Goal: Task Accomplishment & Management: Use online tool/utility

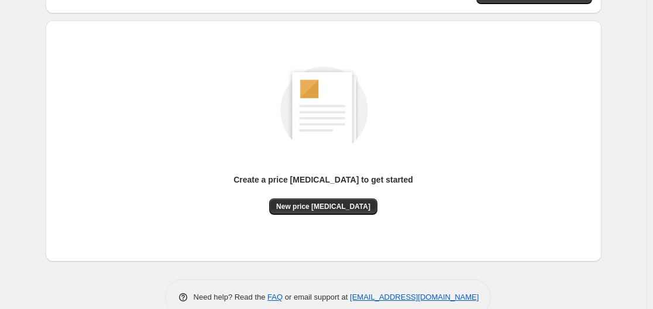
scroll to position [122, 0]
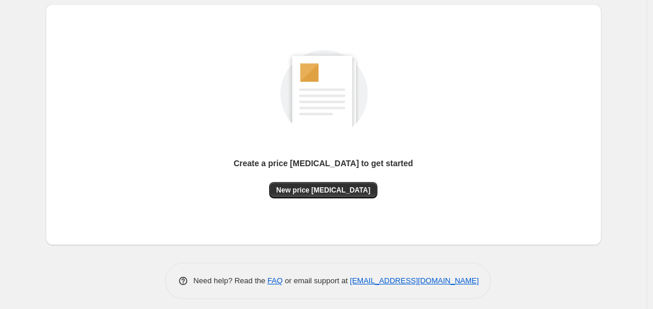
click at [312, 199] on div "Create a price [MEDICAL_DATA] to get started New price [MEDICAL_DATA]" at bounding box center [323, 124] width 537 height 222
click at [312, 191] on span "New price [MEDICAL_DATA]" at bounding box center [323, 190] width 94 height 9
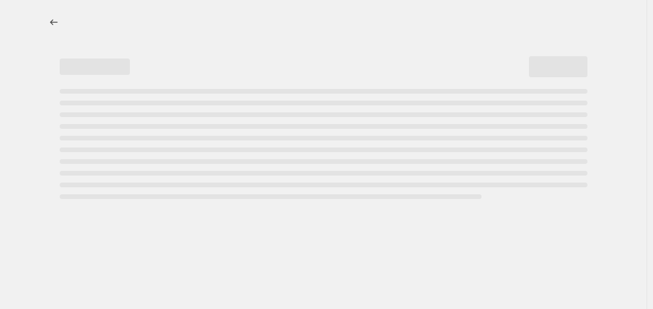
select select "percentage"
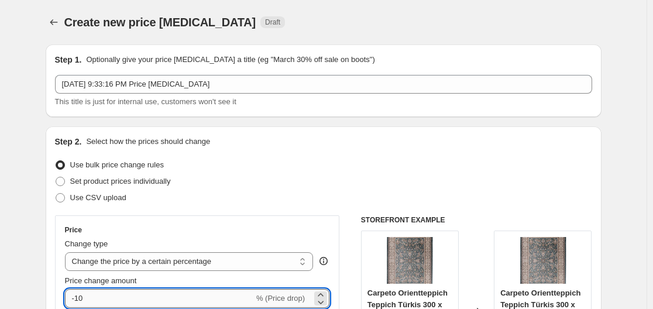
click at [164, 296] on input "-10" at bounding box center [159, 298] width 189 height 19
type input "-1"
type input "-35"
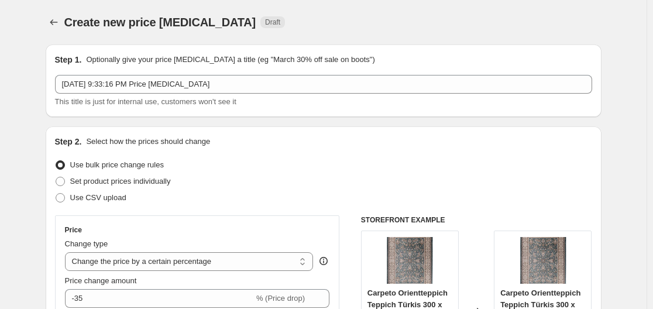
click at [413, 138] on div "Step 2. Select how the prices should change" at bounding box center [323, 142] width 537 height 12
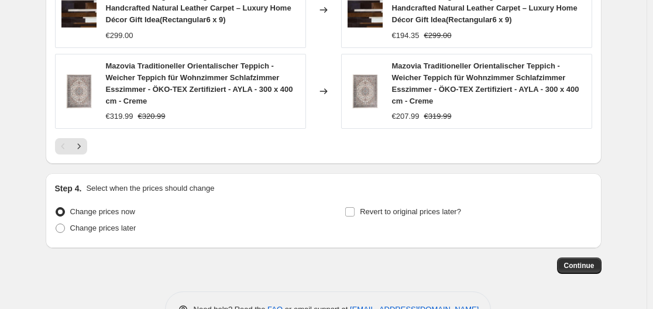
scroll to position [939, 0]
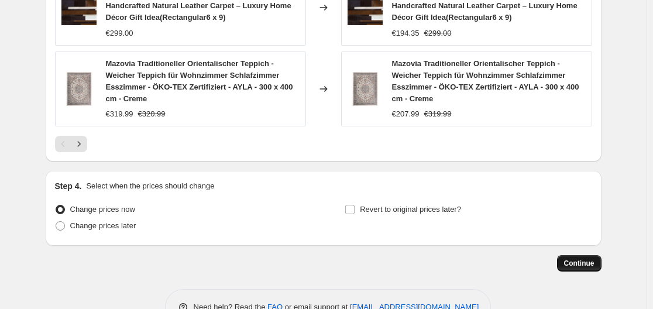
click at [578, 259] on span "Continue" at bounding box center [579, 263] width 30 height 9
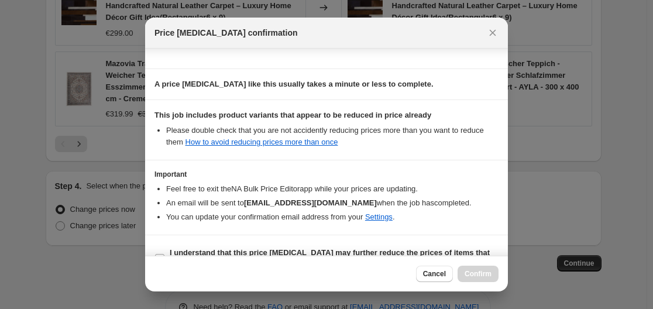
scroll to position [184, 0]
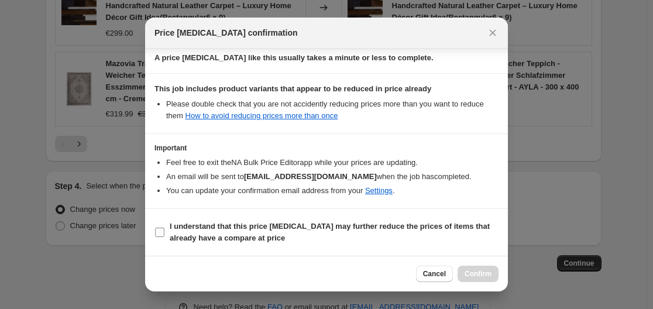
click at [307, 229] on b "I understand that this price [MEDICAL_DATA] may further reduce the prices of it…" at bounding box center [330, 232] width 320 height 20
click at [164, 229] on input "I understand that this price [MEDICAL_DATA] may further reduce the prices of it…" at bounding box center [159, 232] width 9 height 9
checkbox input "true"
click at [474, 269] on button "Confirm" at bounding box center [478, 274] width 41 height 16
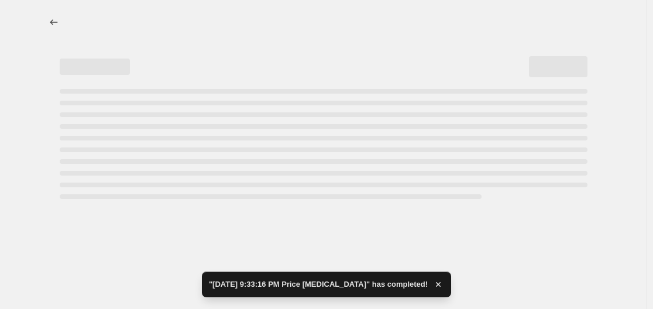
select select "percentage"
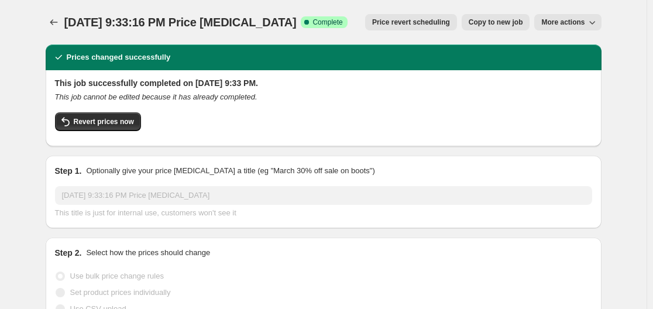
drag, startPoint x: 653, startPoint y: 37, endPoint x: 658, endPoint y: 2, distance: 35.0
click at [653, 2] on html "Home Settings Plans Skip to content [DATE] 9:33:16 PM Price [MEDICAL_DATA]. Thi…" at bounding box center [326, 154] width 653 height 309
